Goal: Communication & Community: Answer question/provide support

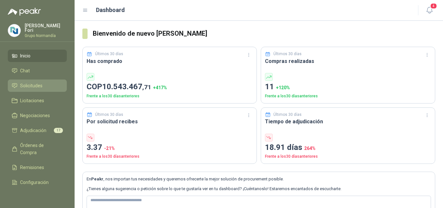
click at [26, 84] on span "Solicitudes" at bounding box center [31, 85] width 22 height 7
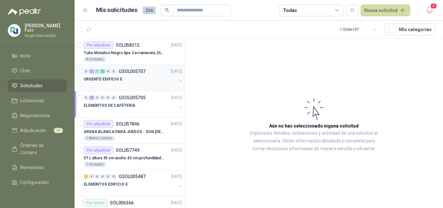
click at [144, 79] on div "URGENTE EDIFICIO E" at bounding box center [130, 79] width 93 height 8
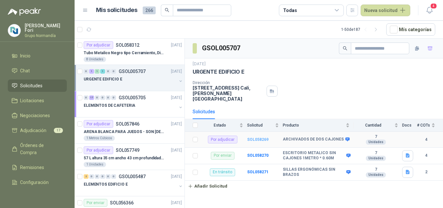
click at [255, 137] on b "SOL058269" at bounding box center [257, 139] width 21 height 5
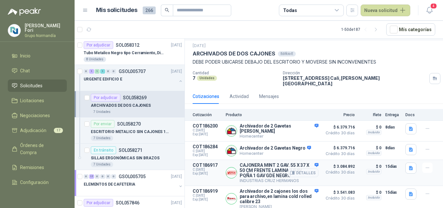
scroll to position [17, 0]
click at [409, 192] on icon "button" at bounding box center [411, 194] width 4 height 4
click at [355, 179] on button "Captura de pantalla [DATE] a la(s) 8.06.03 a.m..png" at bounding box center [355, 177] width 103 height 7
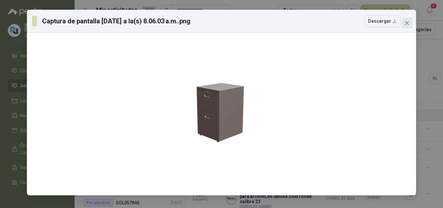
click at [406, 22] on icon "close" at bounding box center [406, 22] width 5 height 5
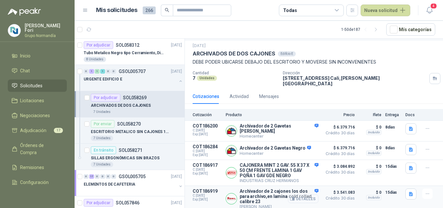
click at [297, 196] on button "Detalles" at bounding box center [303, 198] width 30 height 9
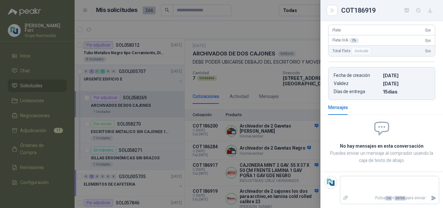
scroll to position [194, 0]
click at [274, 176] on div at bounding box center [221, 104] width 443 height 208
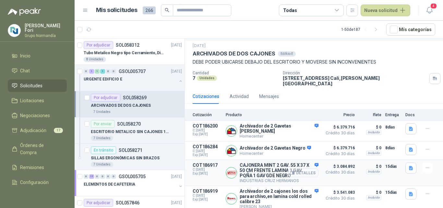
click at [294, 169] on button "Detalles" at bounding box center [303, 172] width 30 height 9
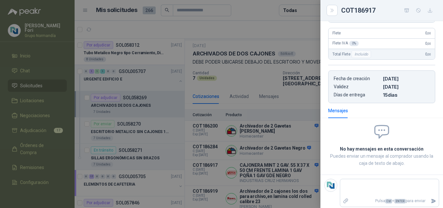
scroll to position [153, 0]
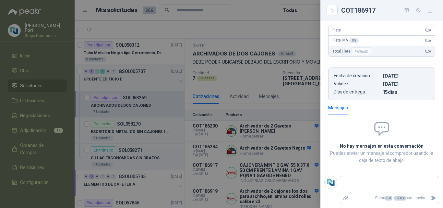
click at [273, 153] on div at bounding box center [221, 104] width 443 height 208
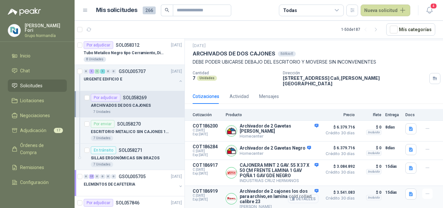
click at [303, 196] on button "Detalles" at bounding box center [303, 198] width 30 height 9
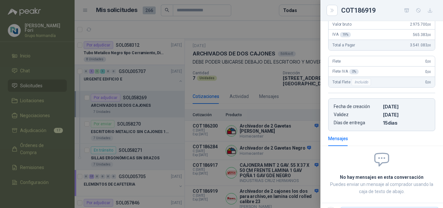
scroll to position [197, 0]
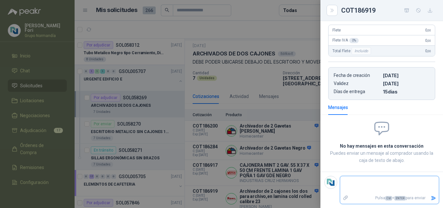
click at [350, 183] on textarea at bounding box center [389, 184] width 99 height 15
type textarea "*"
type textarea "**"
type textarea "***"
type textarea "****"
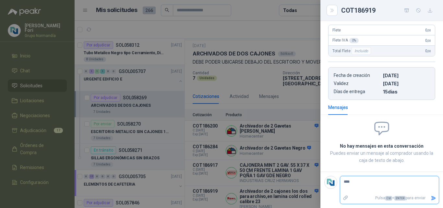
type textarea "*****"
type textarea "*******"
type textarea "********"
type textarea "*********"
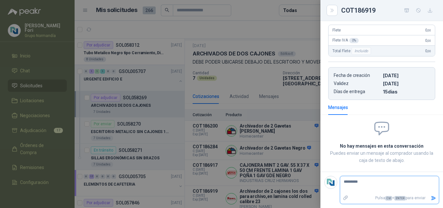
type textarea "*********"
type textarea "**********"
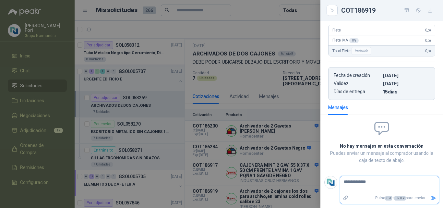
type textarea "**********"
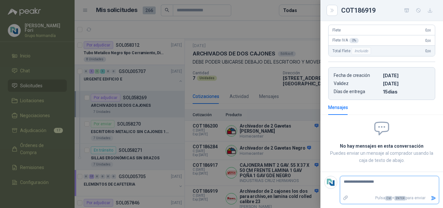
type textarea "**********"
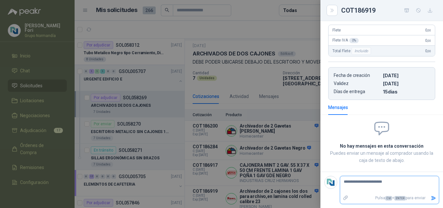
type textarea "**********"
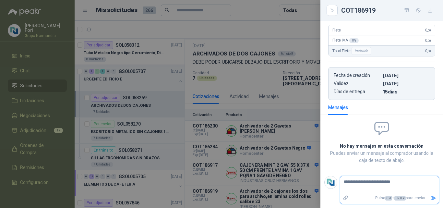
type textarea "**********"
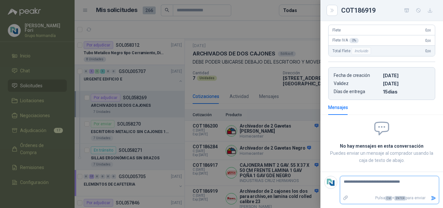
type textarea "**********"
click at [430, 196] on icon "Enviar" at bounding box center [433, 198] width 6 height 6
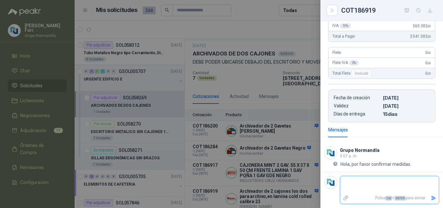
scroll to position [175, 0]
click at [263, 205] on div at bounding box center [221, 104] width 443 height 208
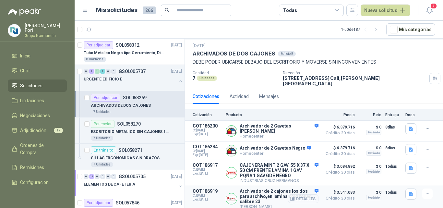
click at [398, 190] on article "COT186919 C: [DATE] Exp: [DATE] Archivador de 2 cajones los dos para archivo,en…" at bounding box center [314, 199] width 258 height 26
click at [405, 190] on button "button" at bounding box center [410, 193] width 11 height 11
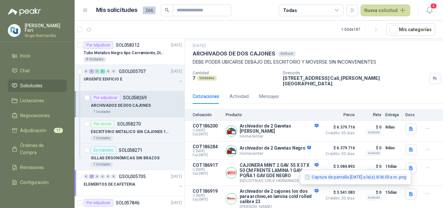
click at [371, 177] on button "Captura de pantalla [DATE] a la(s) 8.06.03 a.m..png" at bounding box center [355, 177] width 103 height 7
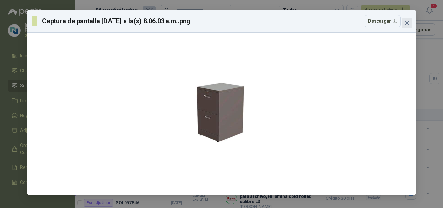
click at [406, 20] on button "Close" at bounding box center [407, 23] width 10 height 10
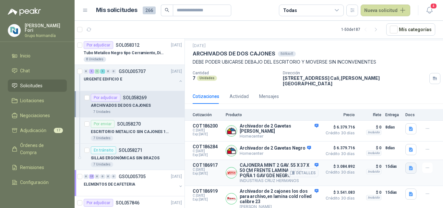
click at [405, 165] on button "button" at bounding box center [410, 167] width 11 height 11
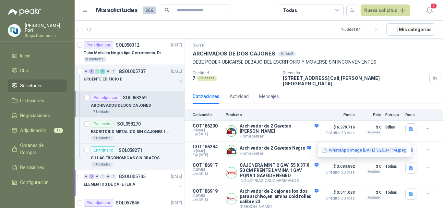
click at [383, 148] on button "WhatsApp Image [DATE] 5.25.34 PM.jpeg" at bounding box center [364, 150] width 86 height 7
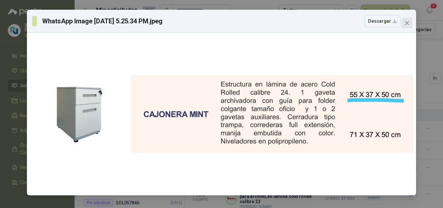
click at [407, 23] on icon "close" at bounding box center [407, 23] width 4 height 4
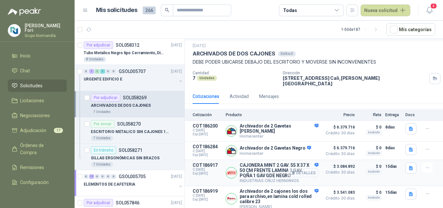
click at [304, 172] on button "Detalles" at bounding box center [303, 172] width 30 height 9
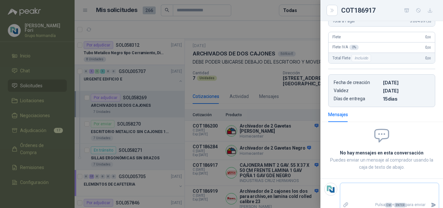
scroll to position [153, 0]
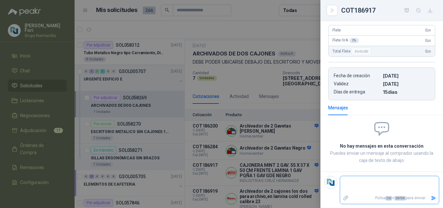
click at [363, 186] on textarea at bounding box center [386, 184] width 93 height 15
type textarea "*"
type textarea "**"
type textarea "***"
type textarea "****"
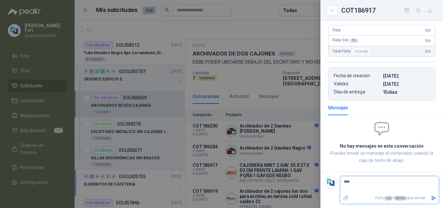
type textarea "*****"
type textarea "*******"
type textarea "********"
type textarea "*********"
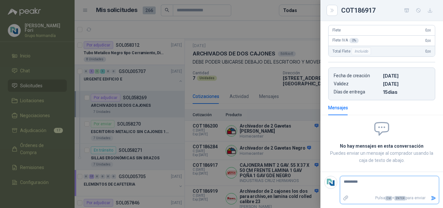
type textarea "*********"
type textarea "**********"
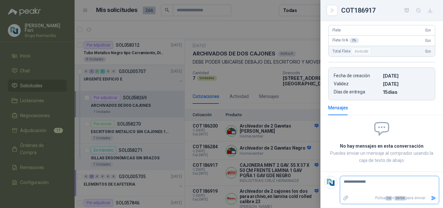
type textarea "**********"
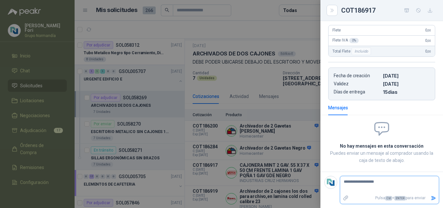
type textarea "**********"
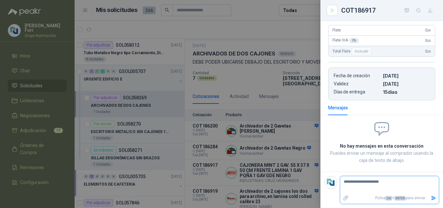
type textarea "**********"
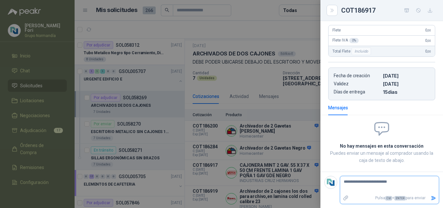
type textarea "**********"
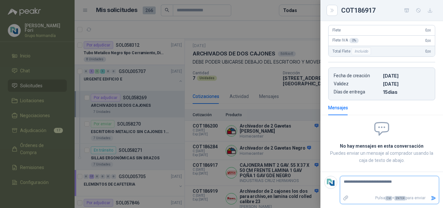
type textarea "**********"
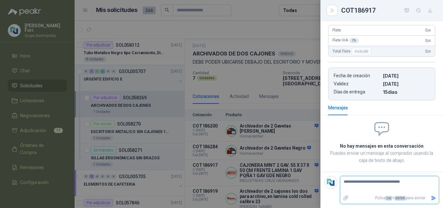
type textarea "**********"
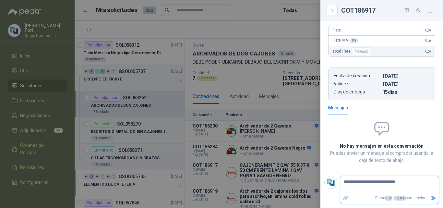
type textarea "**********"
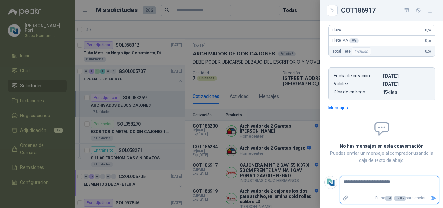
type textarea "**********"
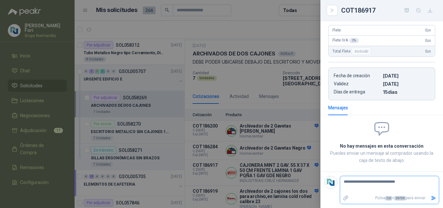
type textarea "**********"
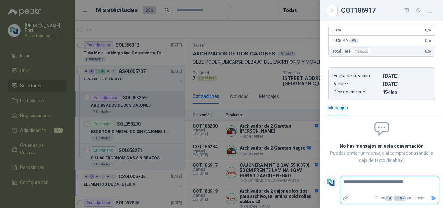
type textarea "**********"
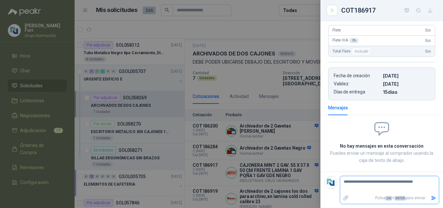
click at [424, 183] on textarea "**********" at bounding box center [386, 184] width 93 height 15
click at [422, 199] on p "Pulsa Ctrl + ENTER para enviar" at bounding box center [389, 197] width 77 height 11
click at [431, 199] on icon "Enviar" at bounding box center [433, 198] width 5 height 4
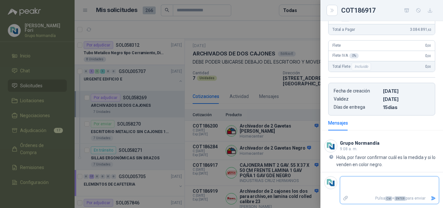
scroll to position [138, 0]
click at [283, 141] on div at bounding box center [221, 104] width 443 height 208
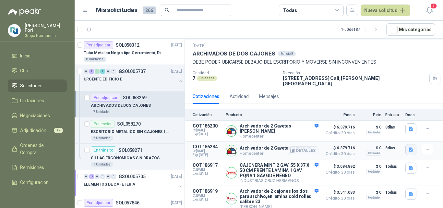
click at [409, 147] on icon "button" at bounding box center [411, 149] width 4 height 4
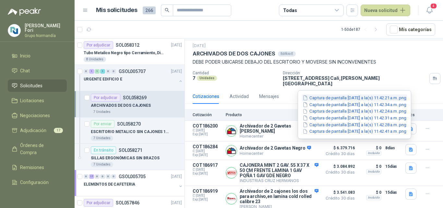
click at [348, 96] on button "Captura de pantalla [DATE] a la(s) 11.42.21 a.m..png" at bounding box center [354, 97] width 105 height 7
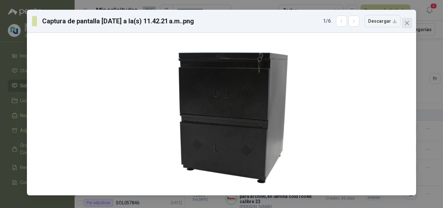
click at [405, 23] on icon "close" at bounding box center [406, 22] width 5 height 5
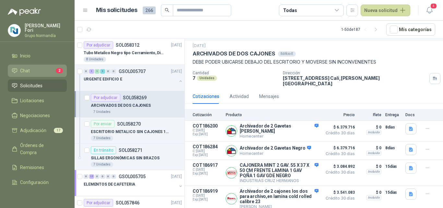
click at [34, 67] on li "Chat 2" at bounding box center [37, 70] width 51 height 7
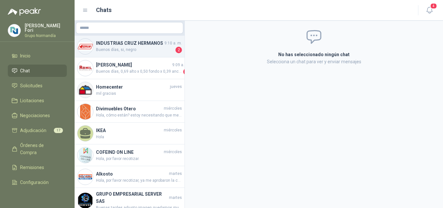
click at [129, 47] on h4 "INDUSTRIAS CRUZ HERMANOS" at bounding box center [129, 43] width 67 height 7
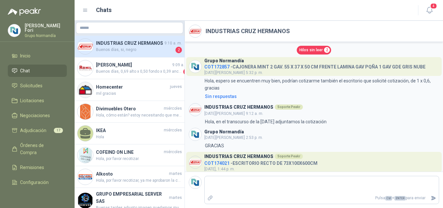
scroll to position [151, 0]
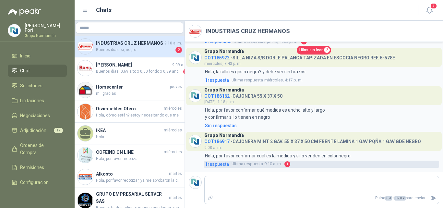
click at [216, 165] on span "1 respuesta" at bounding box center [217, 163] width 24 height 7
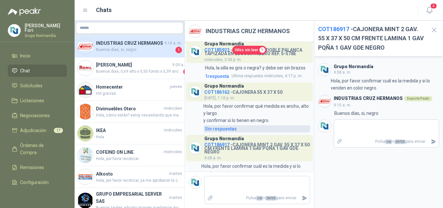
scroll to position [230, 0]
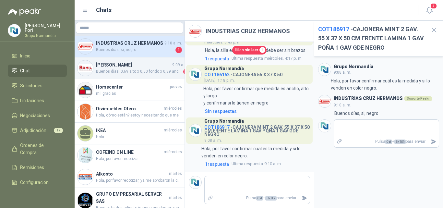
click at [144, 68] on h4 "[PERSON_NAME]" at bounding box center [133, 64] width 75 height 7
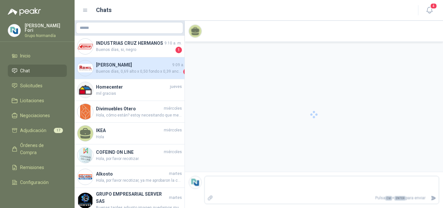
scroll to position [35, 0]
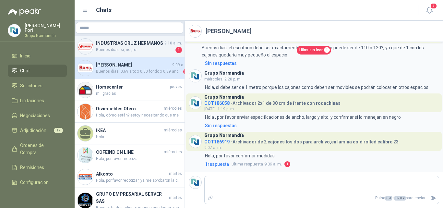
click at [135, 53] on span "Buenos días, si, negro" at bounding box center [135, 50] width 78 height 6
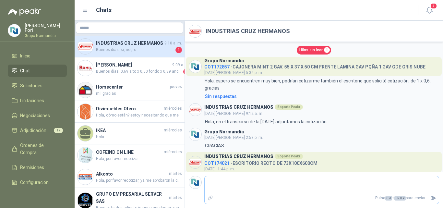
scroll to position [151, 0]
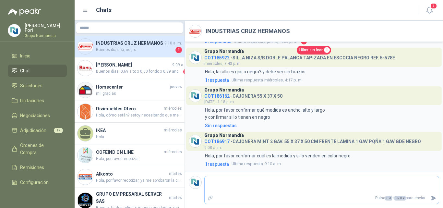
click at [254, 185] on textarea at bounding box center [322, 184] width 234 height 15
click at [222, 164] on span "1 respuesta" at bounding box center [217, 163] width 24 height 7
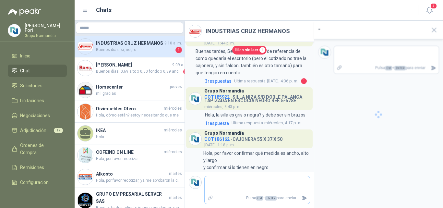
scroll to position [191, 0]
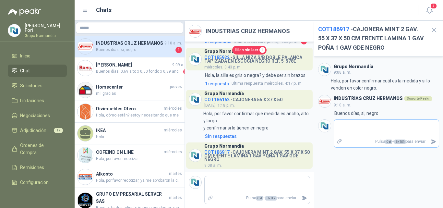
click at [402, 128] on textarea at bounding box center [386, 128] width 105 height 15
click at [434, 143] on icon "Enviar" at bounding box center [433, 141] width 5 height 4
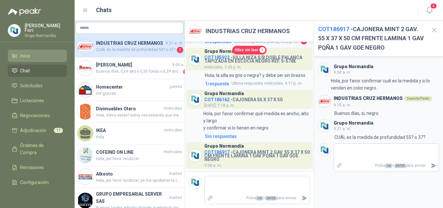
click at [27, 57] on span "Inicio" at bounding box center [25, 55] width 10 height 7
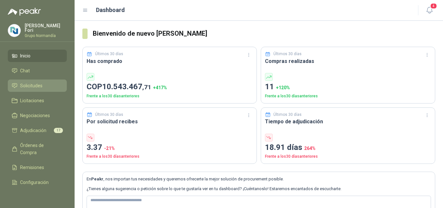
click at [29, 87] on span "Solicitudes" at bounding box center [31, 85] width 22 height 7
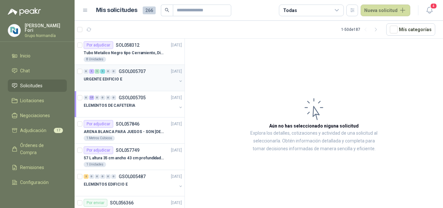
click at [127, 77] on div "URGENTE EDIFICIO E" at bounding box center [130, 79] width 93 height 8
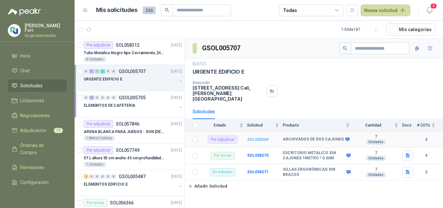
click at [265, 137] on b "SOL058269" at bounding box center [257, 139] width 21 height 5
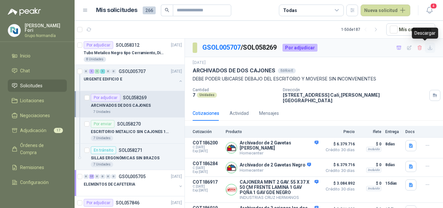
click at [427, 47] on icon "button" at bounding box center [430, 48] width 6 height 6
click at [396, 47] on icon "button" at bounding box center [398, 48] width 5 height 4
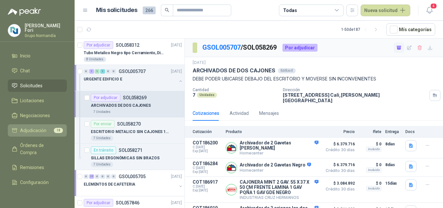
click at [29, 125] on link "Adjudicación 18" at bounding box center [37, 130] width 59 height 12
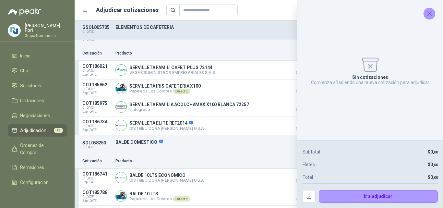
scroll to position [32, 0]
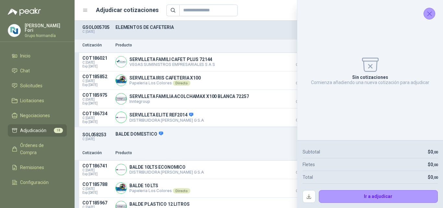
click at [431, 15] on icon "Cerrar" at bounding box center [429, 14] width 4 height 4
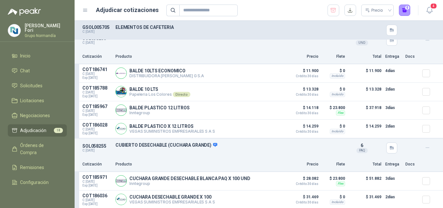
scroll to position [130, 0]
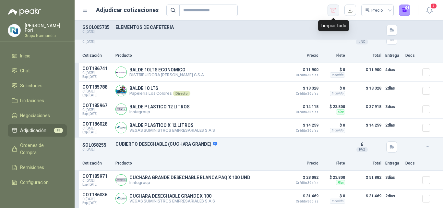
click at [331, 9] on icon "button" at bounding box center [333, 10] width 6 height 6
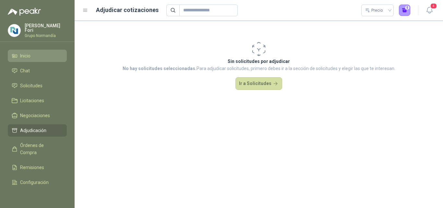
click at [28, 50] on link "Inicio" at bounding box center [37, 56] width 59 height 12
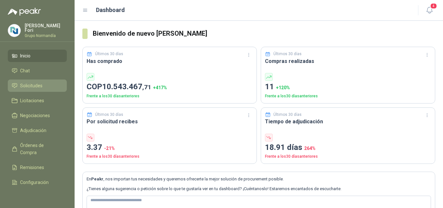
click at [36, 82] on span "Solicitudes" at bounding box center [31, 85] width 22 height 7
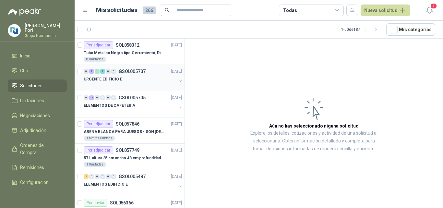
click at [134, 73] on p "GSOL005707" at bounding box center [132, 71] width 27 height 5
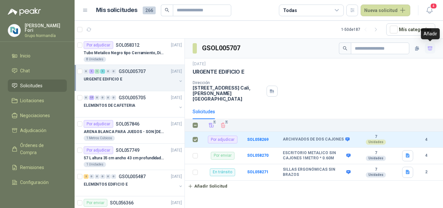
click at [434, 45] on button "button" at bounding box center [430, 48] width 10 height 10
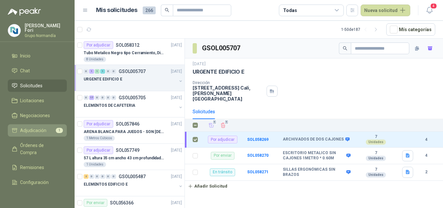
click at [25, 132] on span "Adjudicación" at bounding box center [33, 130] width 26 height 7
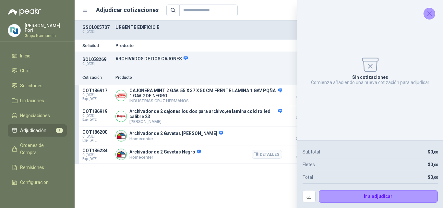
click at [209, 148] on article "COT186284 C: [DATE] Exp: [DATE] Archivador de 2 Gavetas Negro Homecenter Detall…" at bounding box center [259, 154] width 368 height 18
click at [431, 16] on icon "Cerrar" at bounding box center [429, 14] width 8 height 8
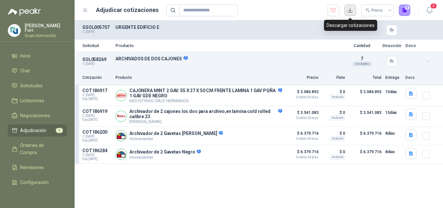
click at [350, 11] on button "button" at bounding box center [350, 11] width 12 height 12
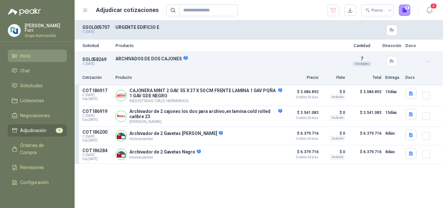
click at [44, 53] on li "Inicio" at bounding box center [37, 55] width 51 height 7
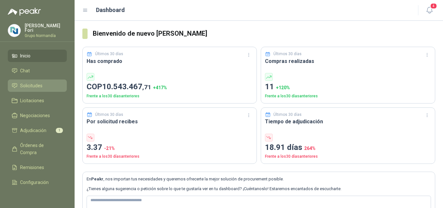
click at [35, 83] on span "Solicitudes" at bounding box center [31, 85] width 22 height 7
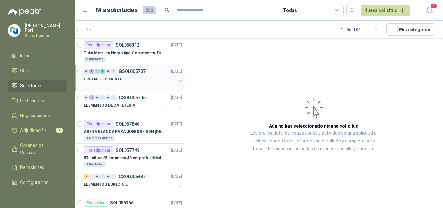
click at [135, 81] on div "URGENTE EDIFICIO E" at bounding box center [130, 79] width 93 height 8
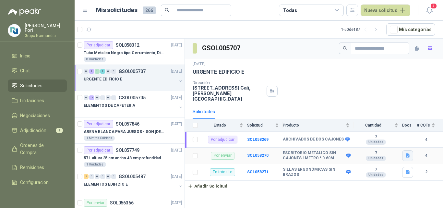
click at [407, 153] on icon "button" at bounding box center [408, 155] width 4 height 4
click at [399, 134] on button "Ejemplo escritorio.png" at bounding box center [383, 135] width 51 height 7
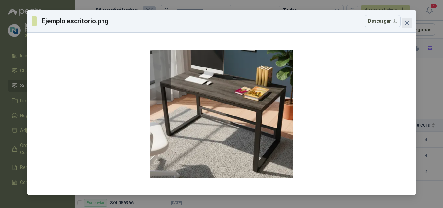
click at [406, 22] on icon "close" at bounding box center [407, 23] width 4 height 4
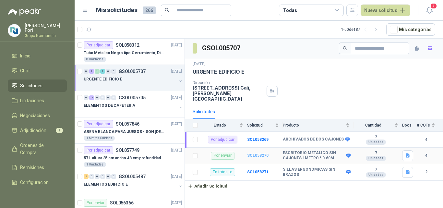
click at [260, 153] on b "SOL058270" at bounding box center [257, 155] width 21 height 5
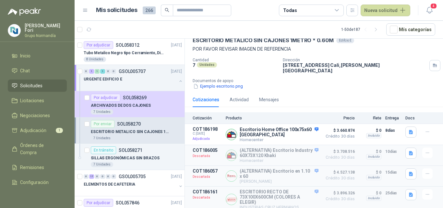
scroll to position [33, 0]
click at [409, 130] on icon "button" at bounding box center [411, 132] width 4 height 4
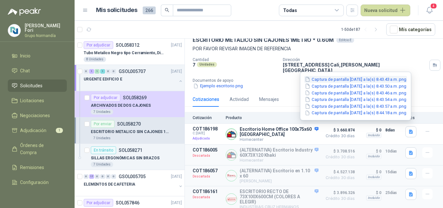
click at [343, 79] on button "Captura de pantalla [DATE] a la(s) 8.43.43 a.m..png" at bounding box center [355, 79] width 103 height 7
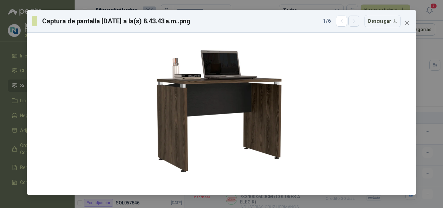
click at [357, 19] on icon "button" at bounding box center [354, 21] width 6 height 6
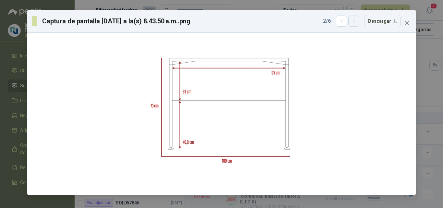
click at [357, 19] on icon "button" at bounding box center [354, 21] width 6 height 6
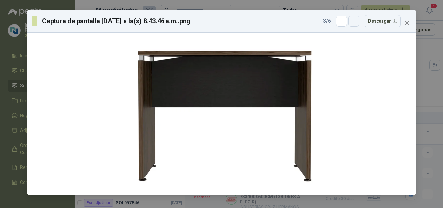
click at [357, 19] on icon "button" at bounding box center [354, 21] width 6 height 6
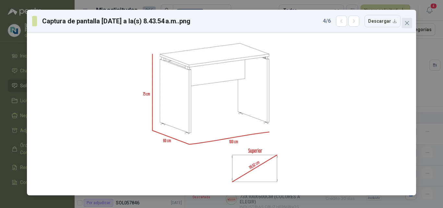
click at [403, 24] on span "Close" at bounding box center [407, 22] width 10 height 5
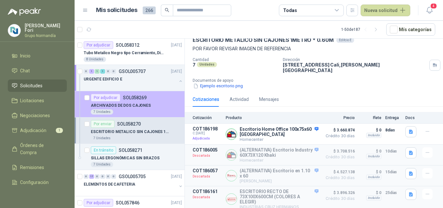
click at [127, 113] on div "7 Unidades" at bounding box center [136, 111] width 91 height 5
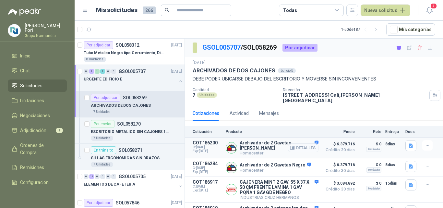
click at [297, 144] on button "Detalles" at bounding box center [303, 147] width 30 height 9
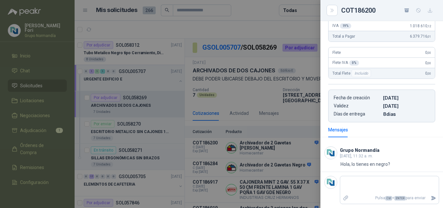
scroll to position [193, 0]
click at [296, 147] on div at bounding box center [221, 104] width 443 height 208
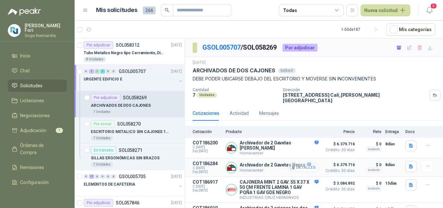
click at [296, 164] on button "Detalles" at bounding box center [303, 167] width 30 height 9
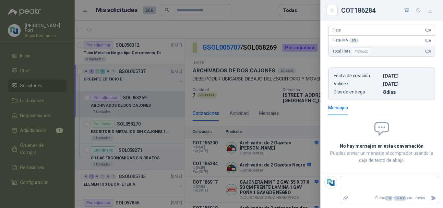
scroll to position [222, 0]
click at [289, 159] on div at bounding box center [221, 104] width 443 height 208
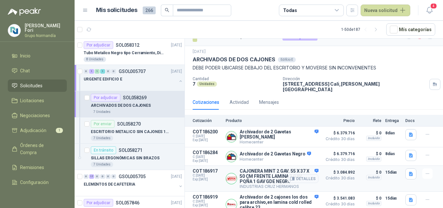
scroll to position [17, 0]
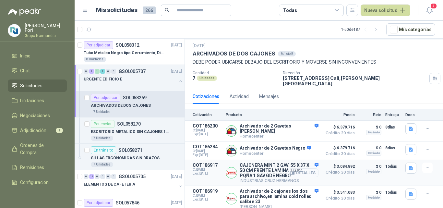
click at [297, 170] on button "Detalles" at bounding box center [303, 172] width 30 height 9
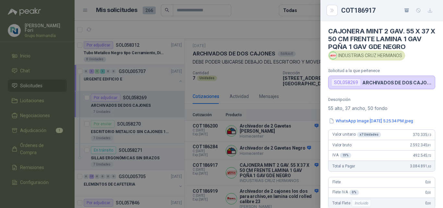
scroll to position [0, 0]
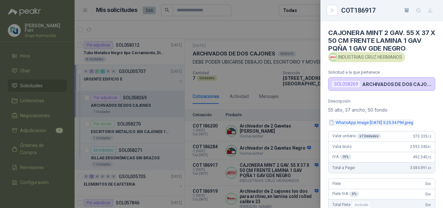
click at [368, 121] on button "WhatsApp Image [DATE] 5.25.34 PM.jpeg" at bounding box center [371, 122] width 86 height 7
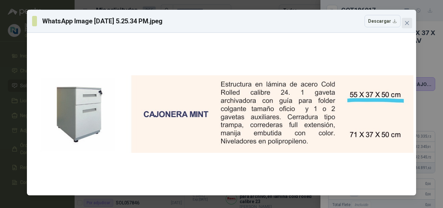
click at [407, 20] on button "Close" at bounding box center [407, 23] width 10 height 10
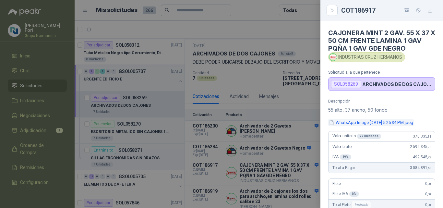
click at [364, 121] on button "WhatsApp Image [DATE] 5.25.34 PM.jpeg" at bounding box center [371, 122] width 86 height 7
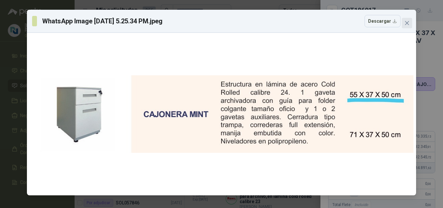
click at [406, 19] on button "Close" at bounding box center [407, 23] width 10 height 10
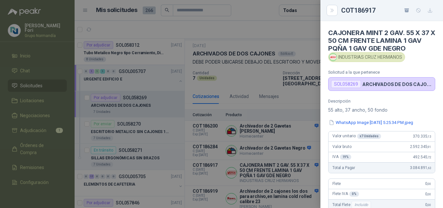
drag, startPoint x: 280, startPoint y: 171, endPoint x: 280, endPoint y: 163, distance: 7.1
click at [280, 169] on div at bounding box center [221, 104] width 443 height 208
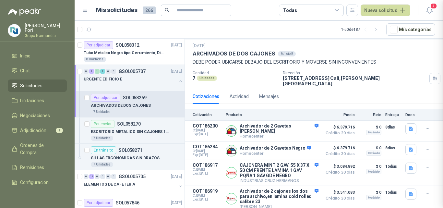
scroll to position [187, 0]
click at [298, 196] on button "Detalles" at bounding box center [303, 198] width 30 height 9
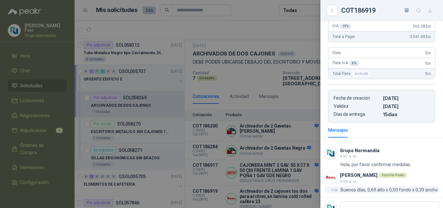
scroll to position [207, 0]
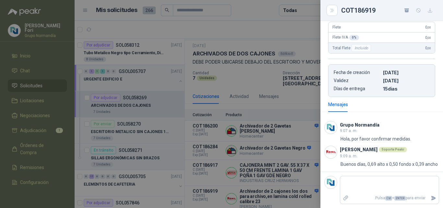
click at [282, 189] on div at bounding box center [221, 104] width 443 height 208
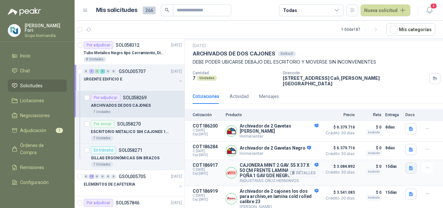
click at [409, 166] on icon "button" at bounding box center [411, 168] width 4 height 4
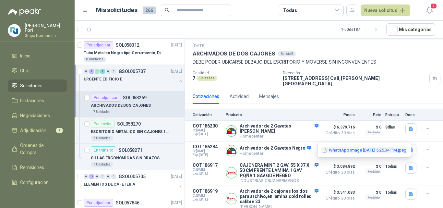
click at [397, 152] on button "WhatsApp Image [DATE] 5.25.34 PM.jpeg" at bounding box center [364, 150] width 86 height 7
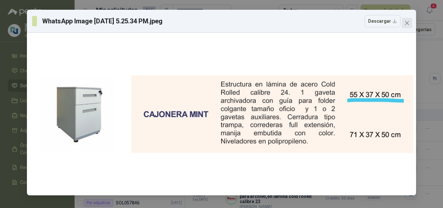
click at [409, 21] on icon "close" at bounding box center [406, 22] width 5 height 5
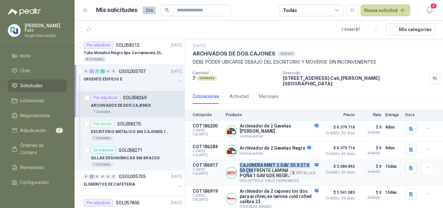
drag, startPoint x: 240, startPoint y: 161, endPoint x: 257, endPoint y: 168, distance: 18.9
click at [257, 168] on p "CAJONERA MINT 2 GAV. 55 X 37 X 50 CM FRENTE LAMINA 1 GAV PQÑA 1 GAV GDE NEGRO" at bounding box center [279, 170] width 79 height 16
copy p "CAJONERA MINT 2 GAV. 55 X 37 X 50 CM"
click at [301, 149] on button "Detalles" at bounding box center [303, 150] width 30 height 9
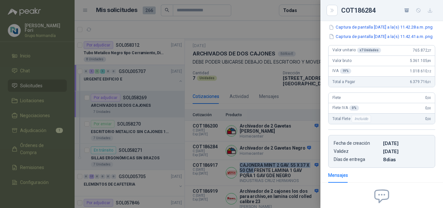
scroll to position [27, 0]
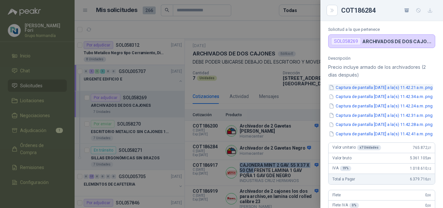
click at [369, 88] on button "Captura de pantalla [DATE] a la(s) 11.42.21 a.m..png" at bounding box center [380, 87] width 105 height 7
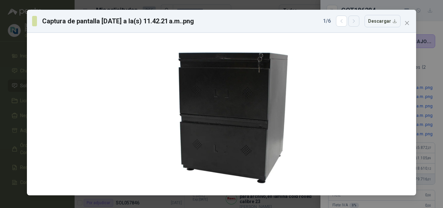
click at [353, 22] on icon "button" at bounding box center [354, 21] width 6 height 6
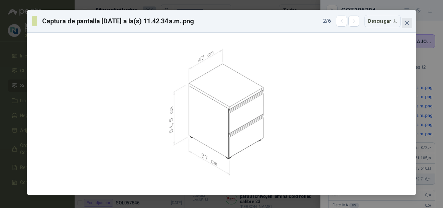
click at [406, 22] on icon "close" at bounding box center [407, 23] width 4 height 4
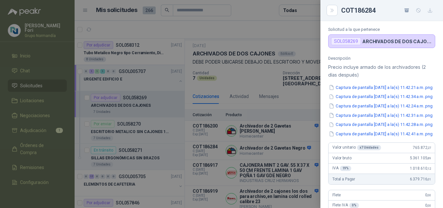
click at [263, 39] on div at bounding box center [221, 104] width 443 height 208
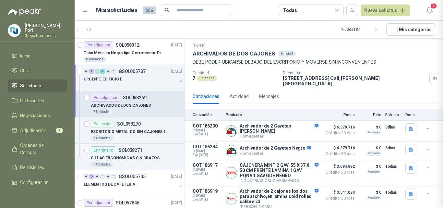
scroll to position [222, 0]
click at [302, 197] on button "Detalles" at bounding box center [303, 198] width 30 height 9
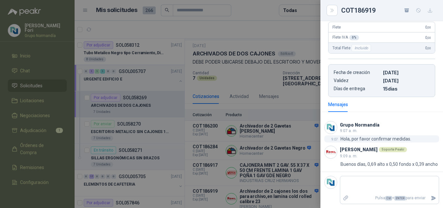
scroll to position [207, 0]
click at [263, 198] on div at bounding box center [221, 104] width 443 height 208
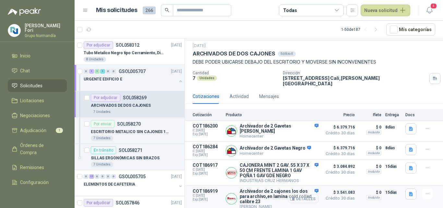
click at [302, 197] on button "Detalles" at bounding box center [303, 198] width 30 height 9
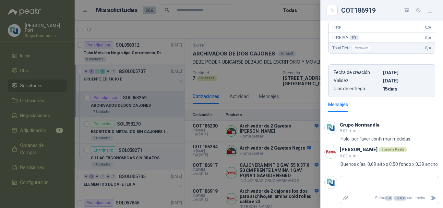
click at [279, 190] on div at bounding box center [221, 104] width 443 height 208
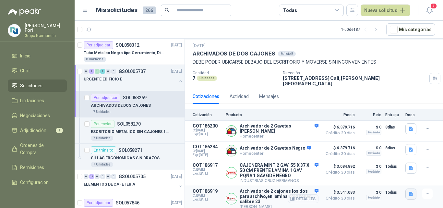
click at [409, 192] on icon "button" at bounding box center [411, 194] width 4 height 4
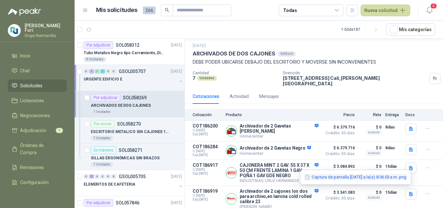
click at [338, 179] on button "Captura de pantalla [DATE] a la(s) 8.06.03 a.m..png" at bounding box center [355, 177] width 103 height 7
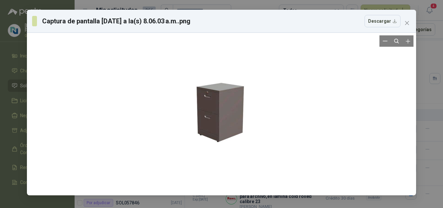
click at [219, 111] on div at bounding box center [222, 113] width 80 height 157
click at [411, 39] on icon "Zoom in" at bounding box center [408, 41] width 6 height 6
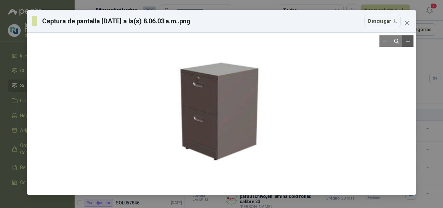
click at [411, 39] on icon "Zoom in" at bounding box center [408, 41] width 6 height 6
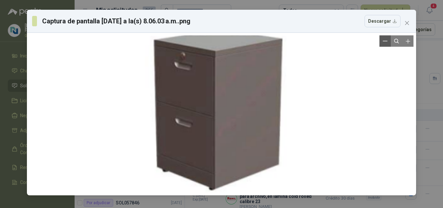
click at [383, 42] on icon "Zoom out" at bounding box center [385, 41] width 5 height 5
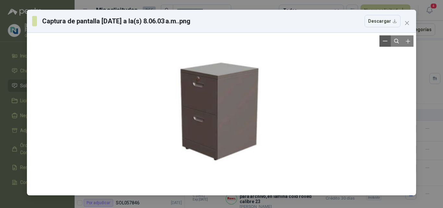
click at [383, 42] on icon "Zoom out" at bounding box center [385, 41] width 5 height 5
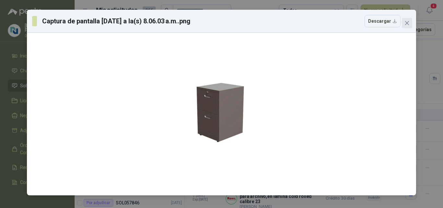
click at [410, 20] on button "Close" at bounding box center [407, 23] width 10 height 10
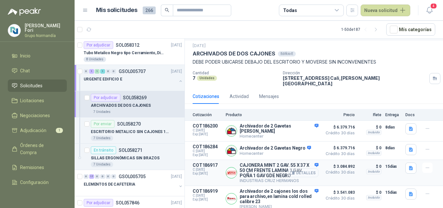
click at [300, 170] on button "Detalles" at bounding box center [303, 172] width 30 height 9
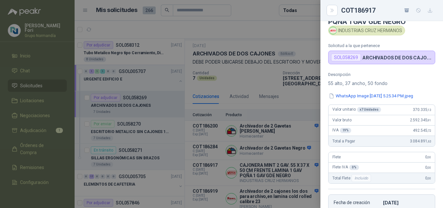
scroll to position [0, 0]
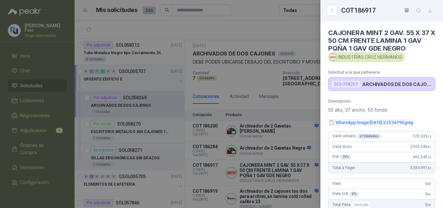
click at [381, 120] on button "WhatsApp Image [DATE] 5.25.34 PM.jpeg" at bounding box center [371, 122] width 86 height 7
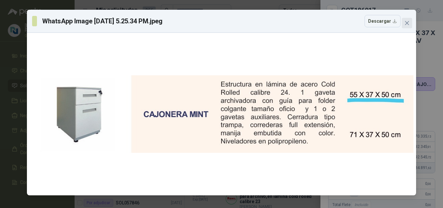
click at [408, 24] on icon "close" at bounding box center [407, 23] width 4 height 4
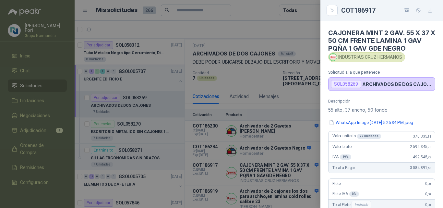
click at [276, 194] on div at bounding box center [221, 104] width 443 height 208
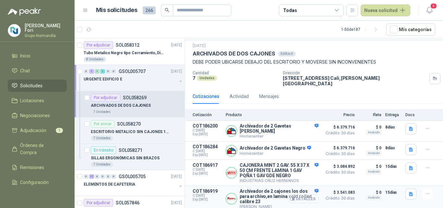
click at [307, 197] on button "Detalles" at bounding box center [303, 198] width 30 height 9
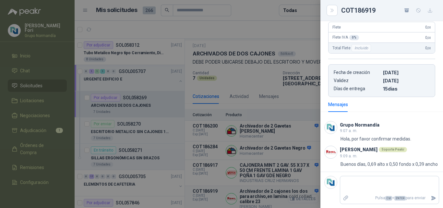
scroll to position [207, 0]
click at [306, 170] on div at bounding box center [221, 104] width 443 height 208
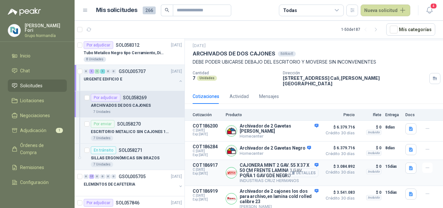
click at [290, 171] on icon "button" at bounding box center [292, 172] width 4 height 3
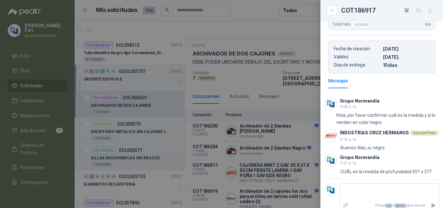
scroll to position [187, 0]
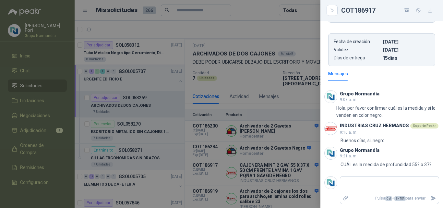
click at [280, 169] on div at bounding box center [221, 104] width 443 height 208
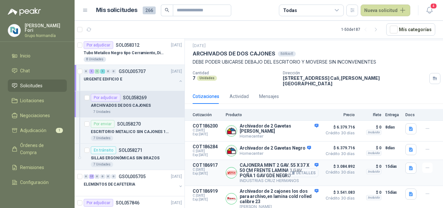
click at [300, 170] on button "Detalles" at bounding box center [303, 172] width 30 height 9
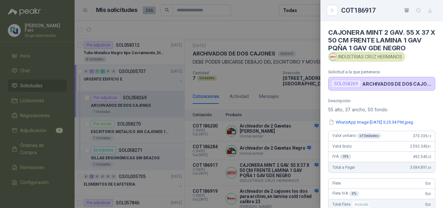
scroll to position [0, 0]
click at [289, 178] on div at bounding box center [221, 104] width 443 height 208
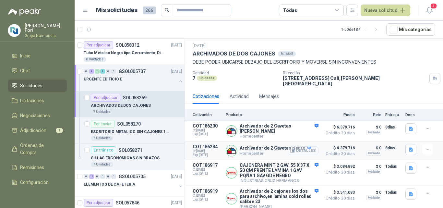
click at [302, 148] on button "Detalles" at bounding box center [303, 150] width 30 height 9
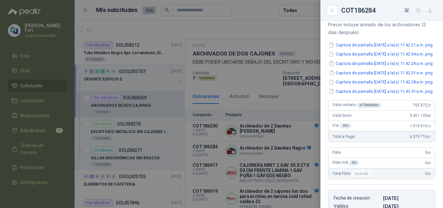
scroll to position [60, 0]
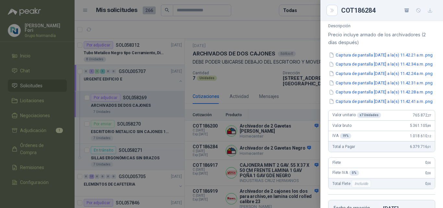
click at [284, 149] on div at bounding box center [221, 104] width 443 height 208
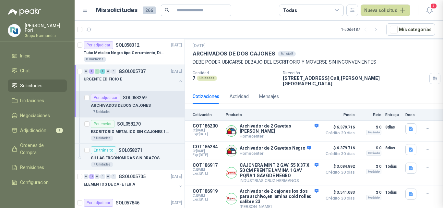
scroll to position [222, 0]
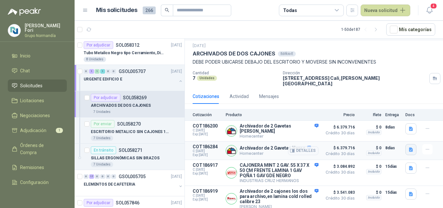
click at [405, 146] on button "button" at bounding box center [410, 149] width 11 height 11
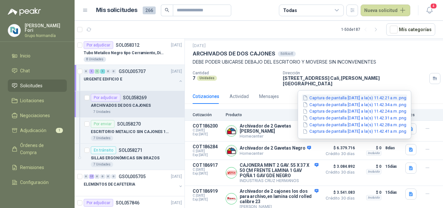
click at [339, 99] on button "Captura de pantalla [DATE] a la(s) 11.42.21 a.m..png" at bounding box center [354, 97] width 105 height 7
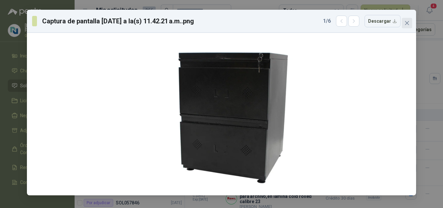
click at [407, 25] on icon "close" at bounding box center [406, 22] width 5 height 5
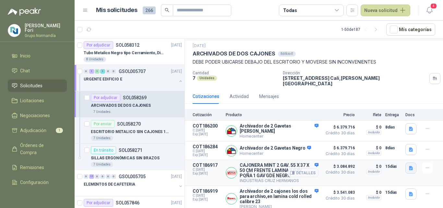
click at [409, 166] on icon "button" at bounding box center [411, 168] width 4 height 4
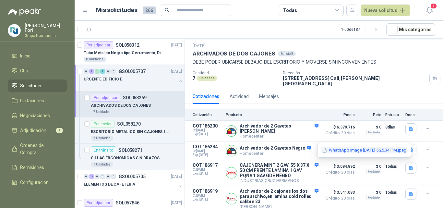
click at [358, 152] on button "WhatsApp Image [DATE] 5.25.34 PM.jpeg" at bounding box center [364, 150] width 86 height 7
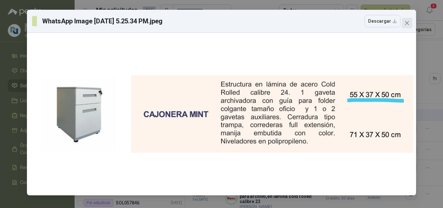
click at [403, 22] on span "Close" at bounding box center [407, 22] width 10 height 5
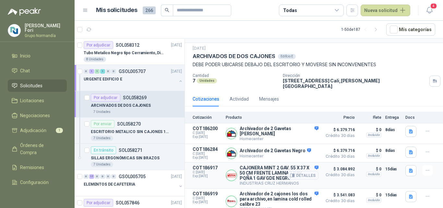
scroll to position [17, 0]
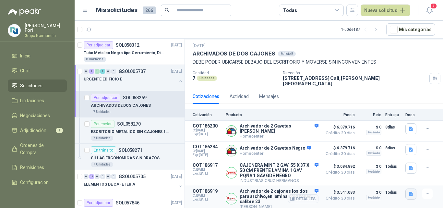
click at [405, 190] on button "button" at bounding box center [410, 193] width 11 height 11
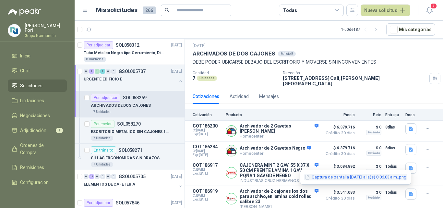
click at [390, 180] on button "Captura de pantalla [DATE] a la(s) 8.06.03 a.m..png" at bounding box center [355, 177] width 103 height 7
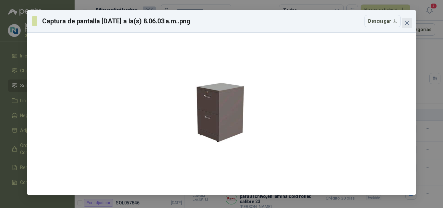
click at [405, 23] on icon "close" at bounding box center [406, 22] width 5 height 5
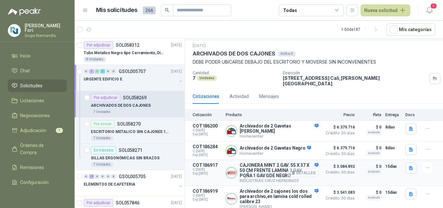
click at [302, 171] on button "Detalles" at bounding box center [303, 172] width 30 height 9
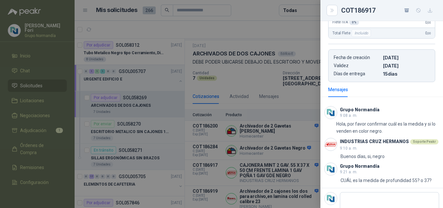
scroll to position [187, 0]
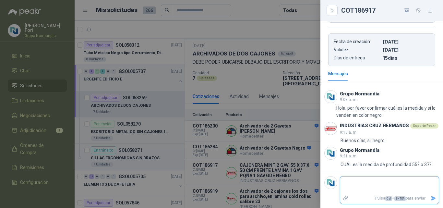
click at [369, 184] on textarea at bounding box center [389, 185] width 99 height 15
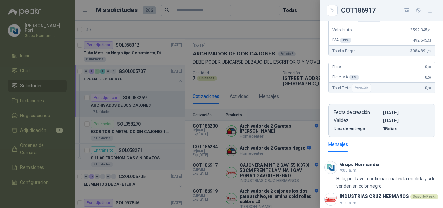
scroll to position [58, 0]
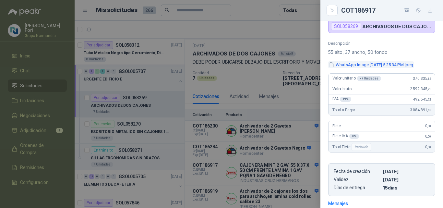
click at [371, 64] on button "WhatsApp Image [DATE] 5.25.34 PM.jpeg" at bounding box center [371, 64] width 86 height 7
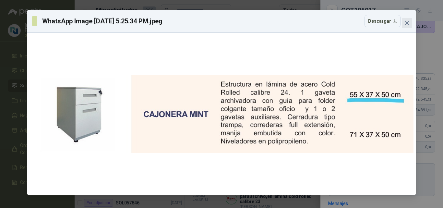
click at [406, 25] on icon "close" at bounding box center [406, 22] width 5 height 5
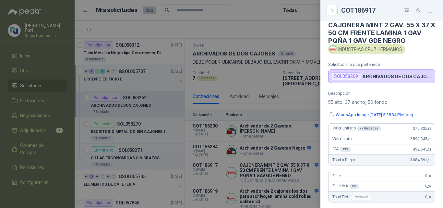
scroll to position [0, 0]
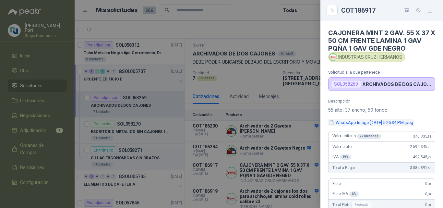
click at [387, 119] on button "WhatsApp Image [DATE] 5.25.34 PM.jpeg" at bounding box center [371, 122] width 86 height 7
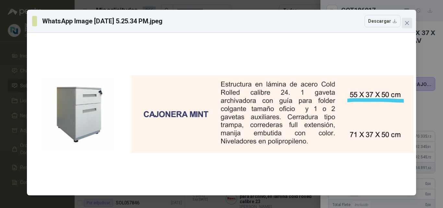
click at [406, 19] on button "Close" at bounding box center [407, 23] width 10 height 10
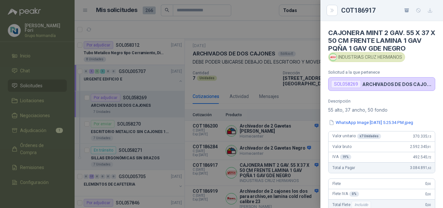
click at [282, 180] on div at bounding box center [221, 104] width 443 height 208
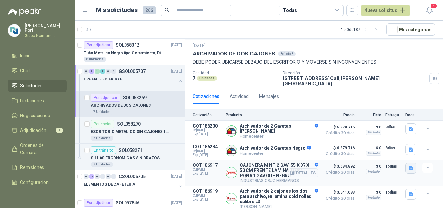
click at [409, 166] on icon "button" at bounding box center [411, 168] width 4 height 4
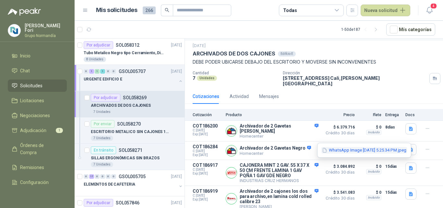
click at [369, 150] on button "WhatsApp Image [DATE] 5.25.34 PM.jpeg" at bounding box center [364, 150] width 86 height 7
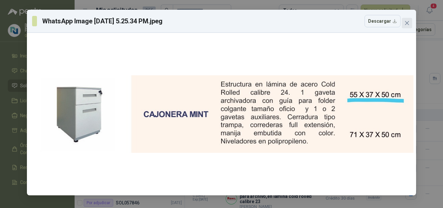
click at [406, 23] on icon "close" at bounding box center [406, 22] width 5 height 5
